Goal: Go to known website: Go to known website

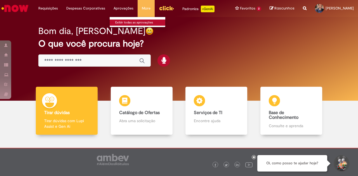
click at [122, 22] on link "Exibir todas as aprovações" at bounding box center [140, 23] width 61 height 6
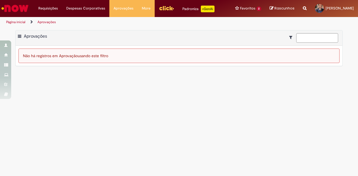
click at [19, 6] on img "Ir para a Homepage" at bounding box center [15, 8] width 29 height 11
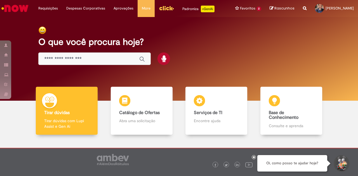
click at [98, 57] on input "Basta digitar aqui" at bounding box center [88, 59] width 89 height 6
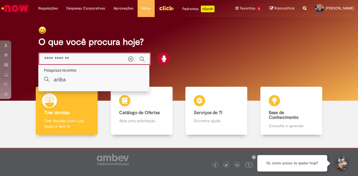
type input "**********"
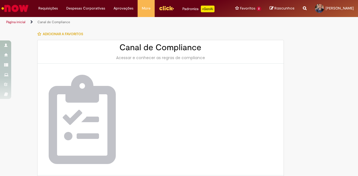
scroll to position [33, 0]
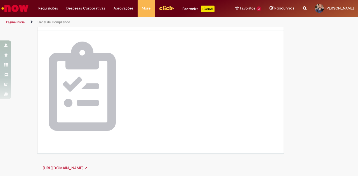
click at [88, 166] on link "https://canalcomplianceambev.aliant.com.br ➚" at bounding box center [65, 168] width 45 height 5
